Goal: Information Seeking & Learning: Learn about a topic

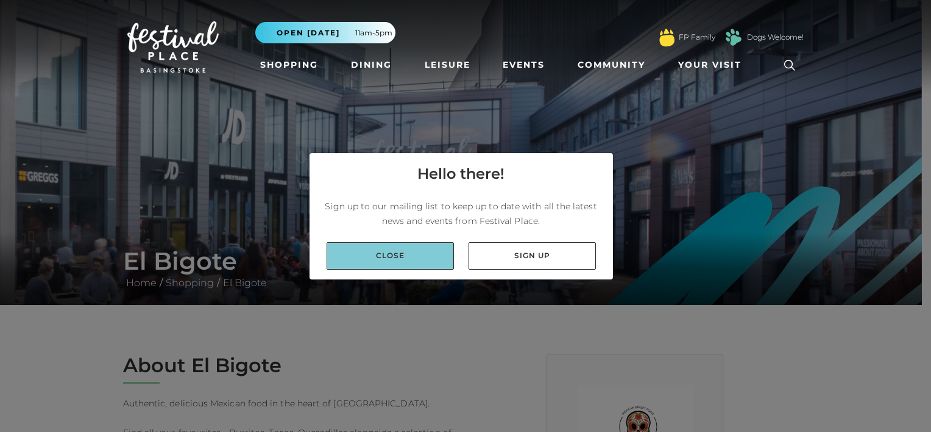
click at [373, 244] on link "Close" at bounding box center [390, 255] width 127 height 27
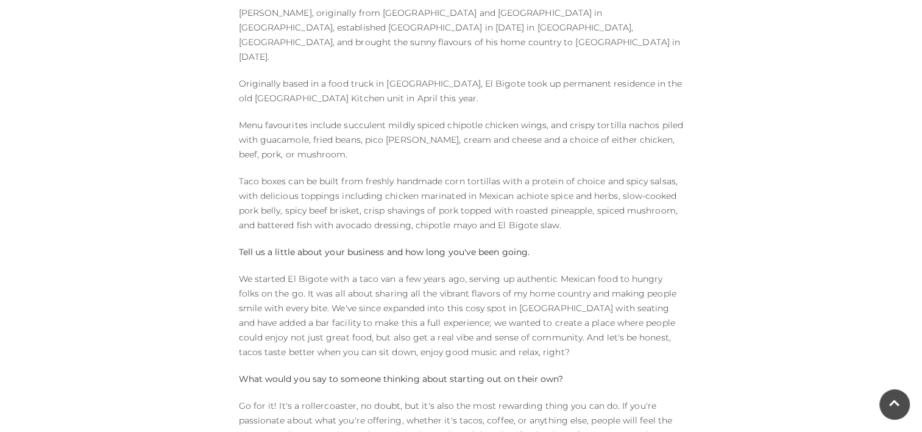
scroll to position [675, 0]
